Goal: Find specific page/section: Find specific page/section

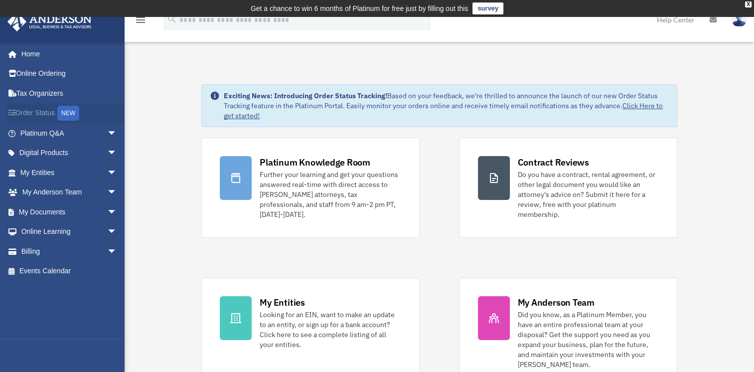
click at [54, 113] on link "Order Status NEW" at bounding box center [69, 113] width 125 height 20
click at [62, 233] on link "Online Learning arrow_drop_down" at bounding box center [69, 232] width 125 height 20
